Goal: Task Accomplishment & Management: Manage account settings

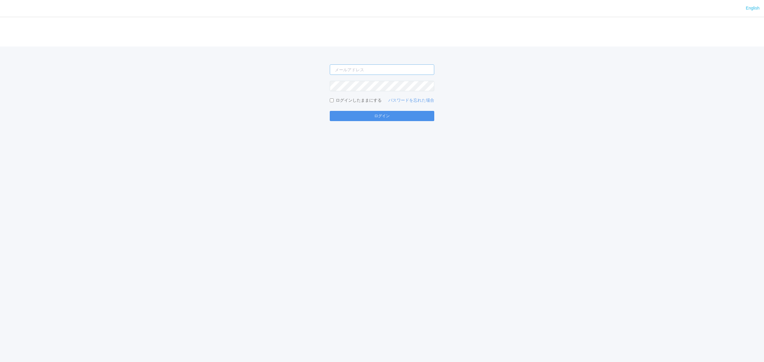
type input "[PERSON_NAME][EMAIL_ADDRESS][DOMAIN_NAME]"
click at [353, 115] on button "ログイン" at bounding box center [382, 116] width 104 height 10
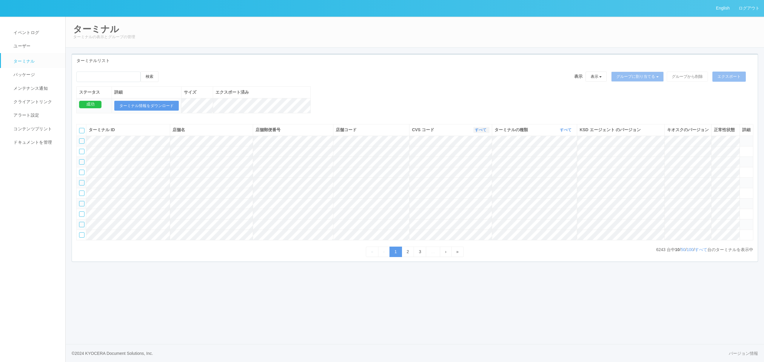
click at [477, 132] on link "すべて" at bounding box center [481, 130] width 13 height 4
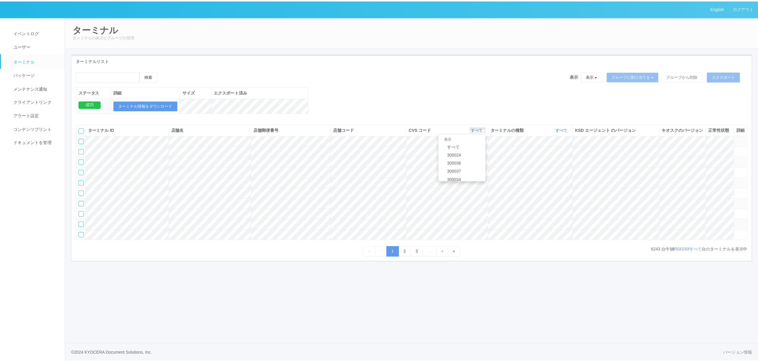
scroll to position [257, 0]
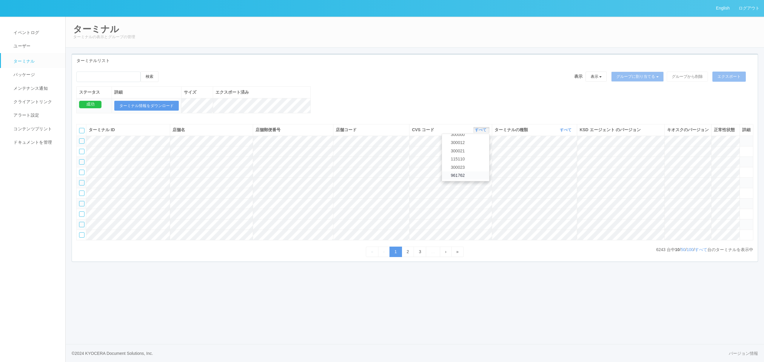
click at [465, 178] on span "961762" at bounding box center [456, 175] width 17 height 5
click at [566, 132] on link "すべて" at bounding box center [566, 130] width 13 height 4
click at [537, 112] on div "検索 表示 表示 すべてのターミナル 未割り当てのターミナル グループを追加 グループ名を編集 アーカイブ済みのターミナル グループに割り当てる グループを追…" at bounding box center [415, 95] width 686 height 48
drag, startPoint x: 563, startPoint y: 137, endPoint x: 563, endPoint y: 150, distance: 13.7
click at [563, 132] on link "すべて" at bounding box center [566, 130] width 13 height 4
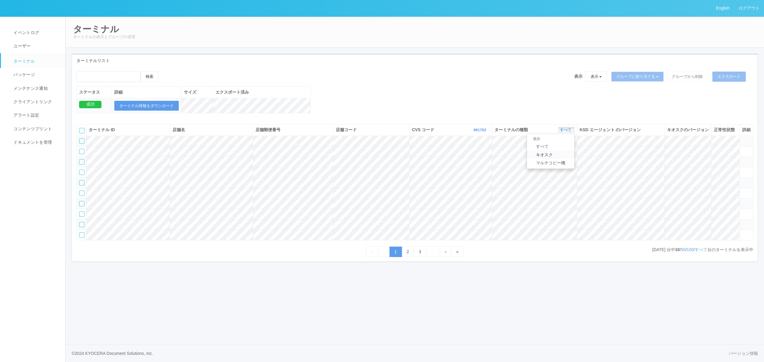
click at [563, 159] on link "キオスク" at bounding box center [550, 155] width 47 height 8
click at [701, 252] on link "すべて" at bounding box center [701, 249] width 13 height 5
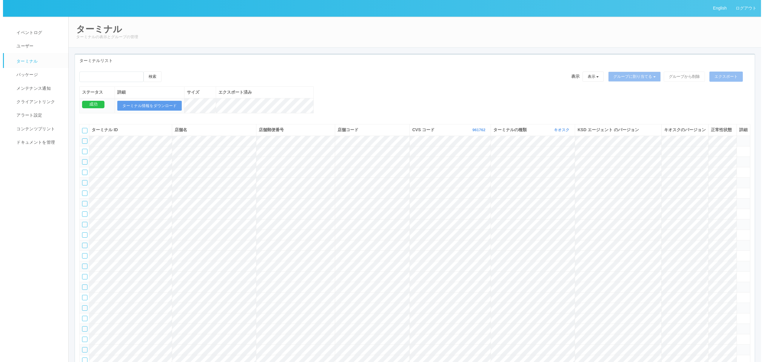
scroll to position [1613, 0]
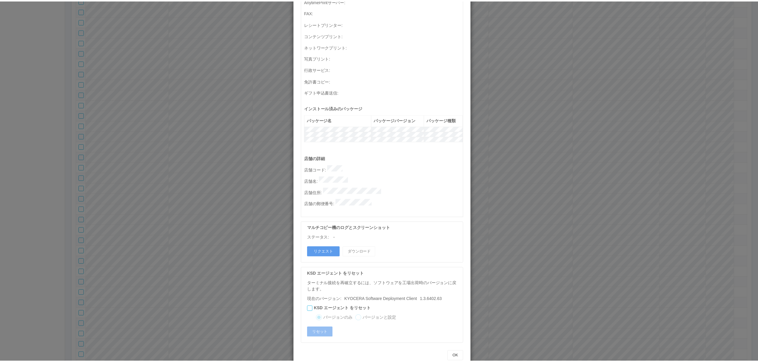
scroll to position [0, 0]
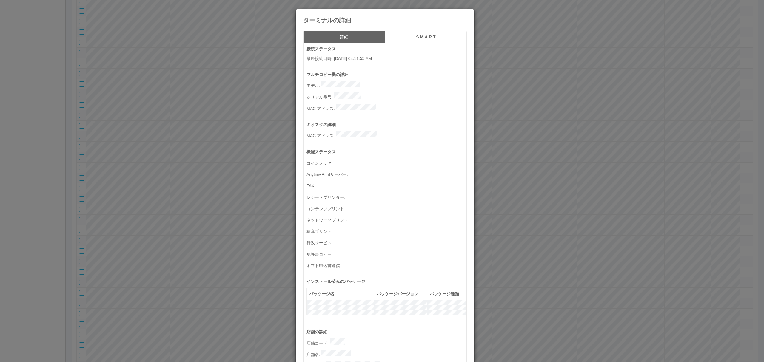
click at [278, 147] on div "ターミナルの詳細 詳細 S.M.A.R.T 接続ステータス 最終接続日時 : [DATE] 04:11:55 AM マルチコピー機の詳細 モデル : シリアル…" at bounding box center [382, 181] width 764 height 362
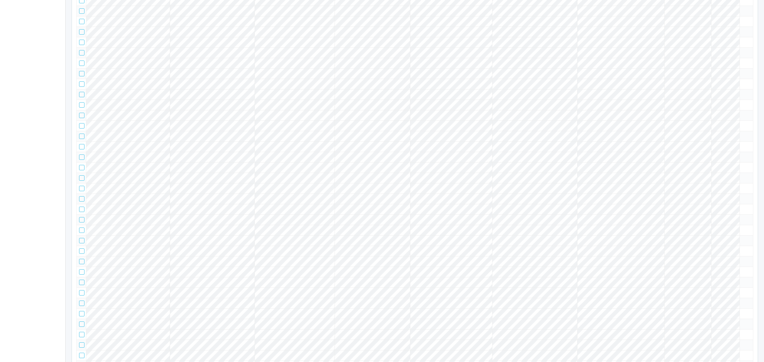
click at [256, 150] on div "ターミナルの詳細 詳細 S.M.A.R.T 接続ステータス 最終接続日時 : [DATE] 04:11:55 AM マルチコピー機の詳細 モデル : シリアル…" at bounding box center [382, 181] width 764 height 362
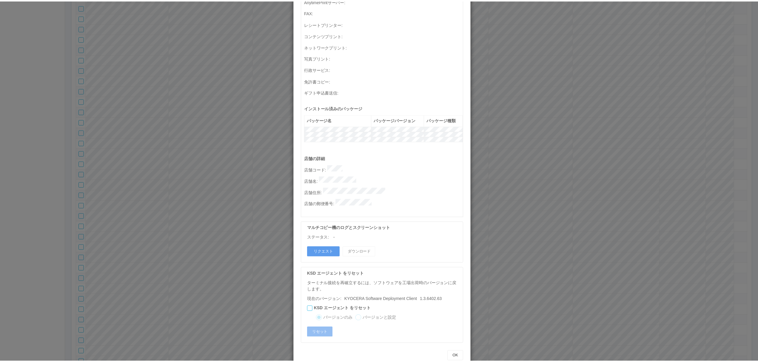
scroll to position [0, 0]
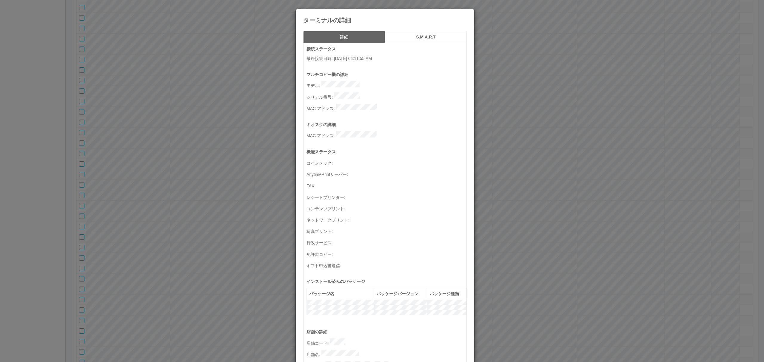
click at [528, 170] on div "ターミナルの詳細 詳細 S.M.A.R.T 接続ステータス 最終接続日時 : [DATE] 04:11:55 AM マルチコピー機の詳細 モデル : シリアル…" at bounding box center [382, 181] width 764 height 362
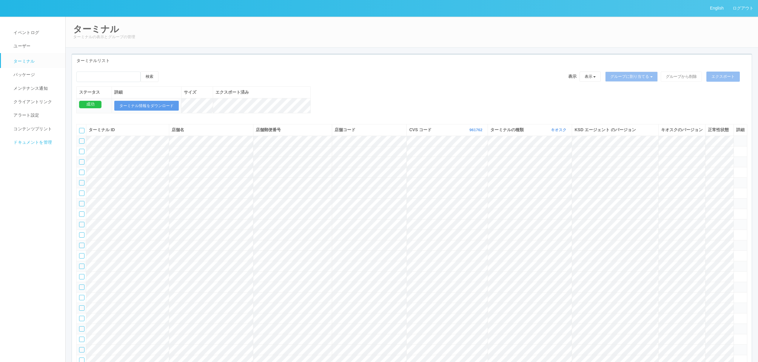
click at [15, 142] on span "ドキュメントを管理" at bounding box center [32, 142] width 40 height 5
